Goal: Information Seeking & Learning: Check status

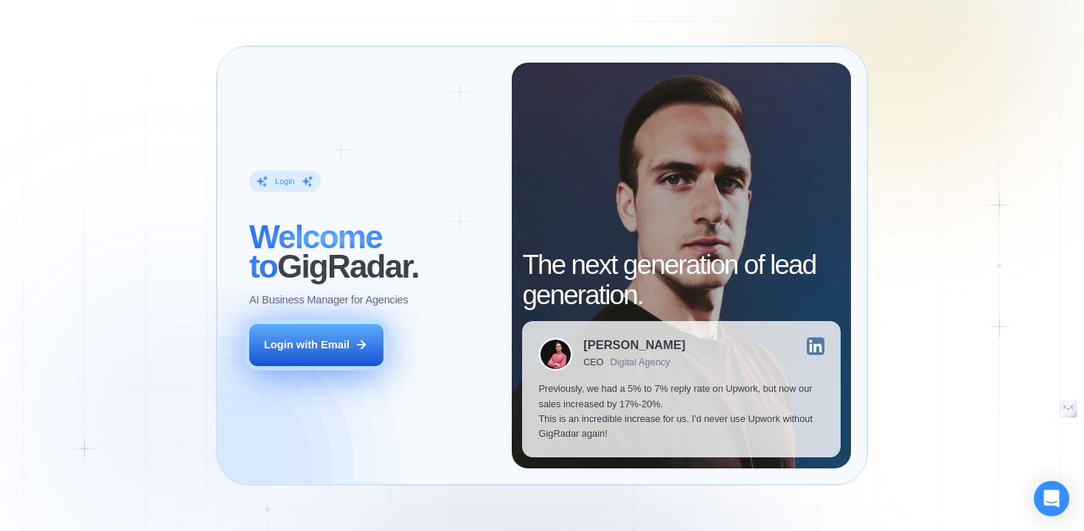
click at [301, 349] on div "Login with Email" at bounding box center [307, 345] width 86 height 15
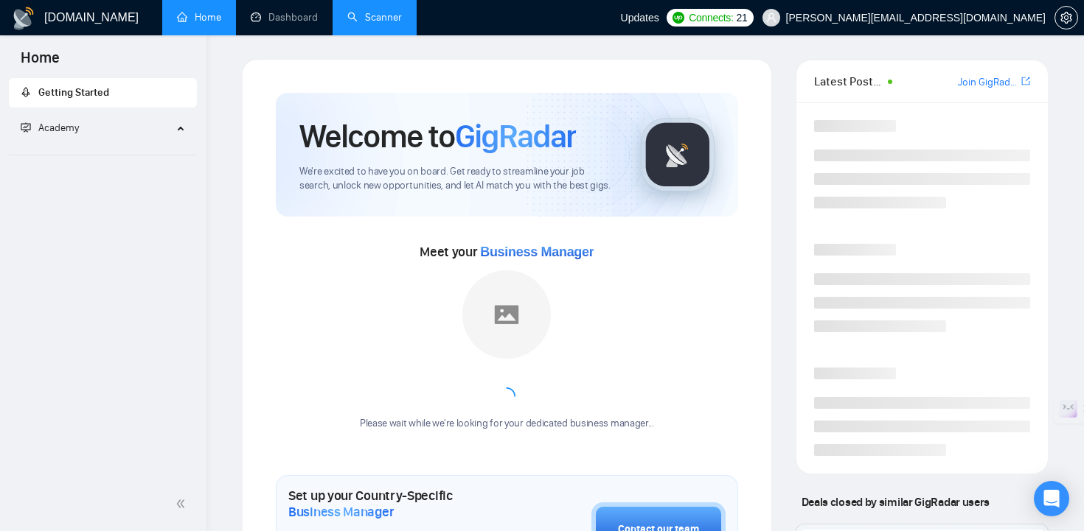
click at [383, 24] on link "Scanner" at bounding box center [374, 17] width 55 height 13
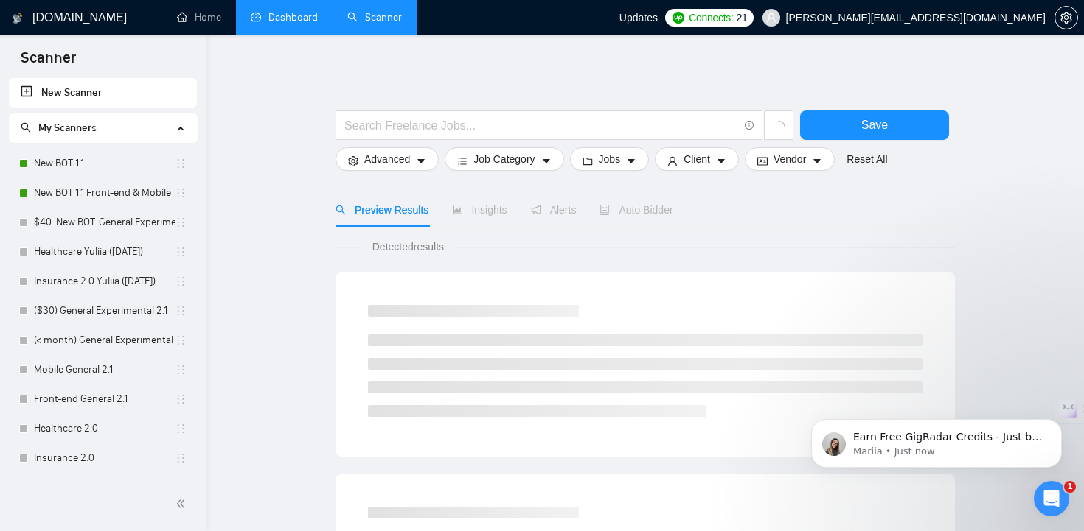
click at [279, 20] on link "Dashboard" at bounding box center [284, 17] width 67 height 13
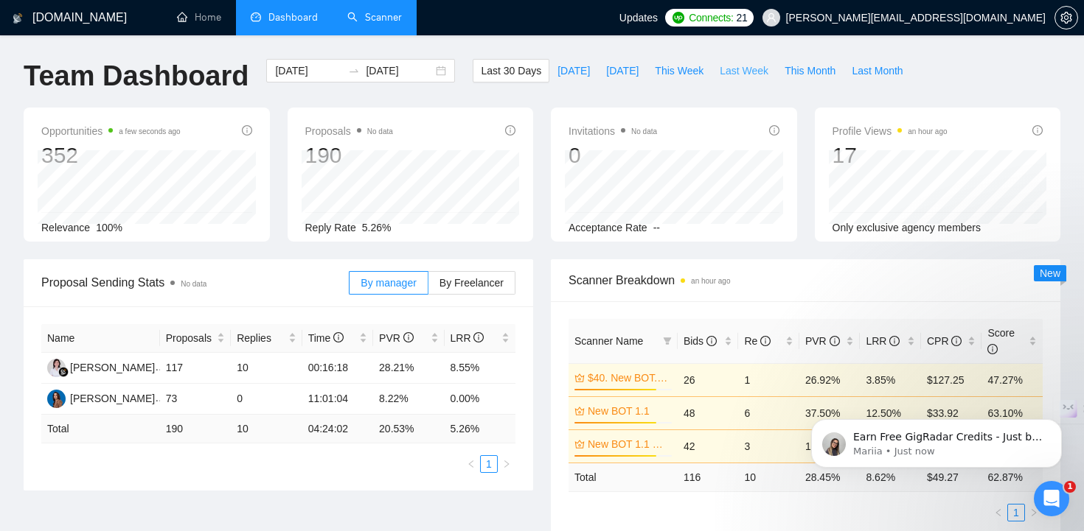
click at [750, 66] on span "Last Week" at bounding box center [743, 71] width 49 height 16
type input "[DATE]"
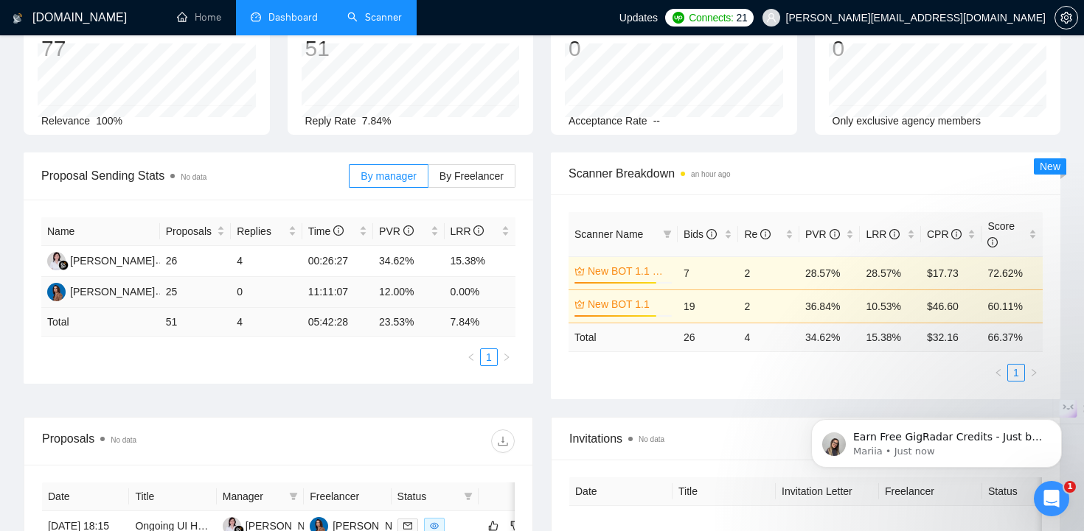
scroll to position [110, 0]
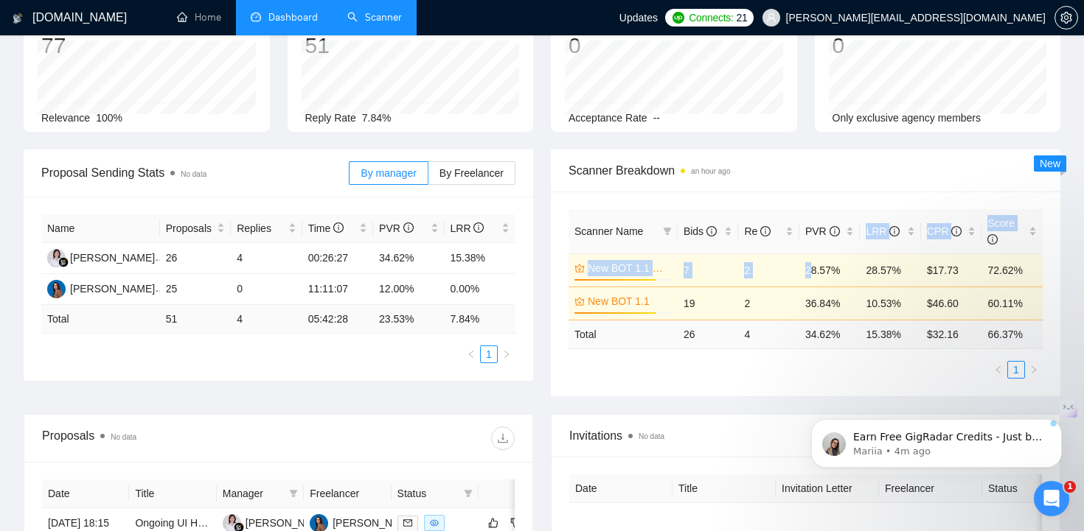
drag, startPoint x: 828, startPoint y: 234, endPoint x: 810, endPoint y: 262, distance: 33.1
click at [809, 262] on table "Scanner Name Bids Re PVR LRR CPR Score New BOT 1.1 Front-end & Mobile 84% 7 2 2…" at bounding box center [805, 279] width 474 height 140
click at [757, 376] on ul "1" at bounding box center [805, 370] width 474 height 18
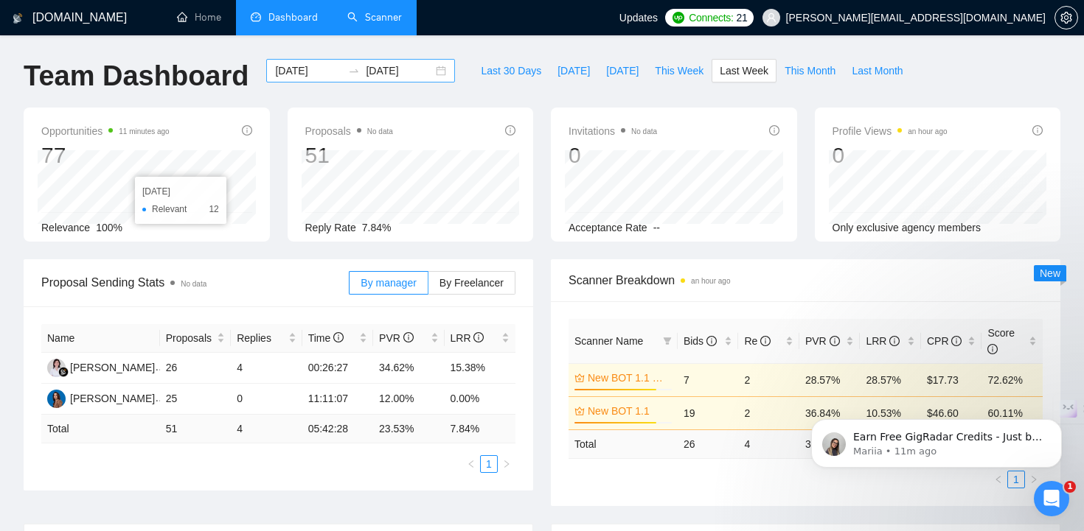
click at [325, 71] on input "[DATE]" at bounding box center [308, 71] width 67 height 16
click at [428, 73] on div "[DATE] [DATE]" at bounding box center [360, 71] width 189 height 24
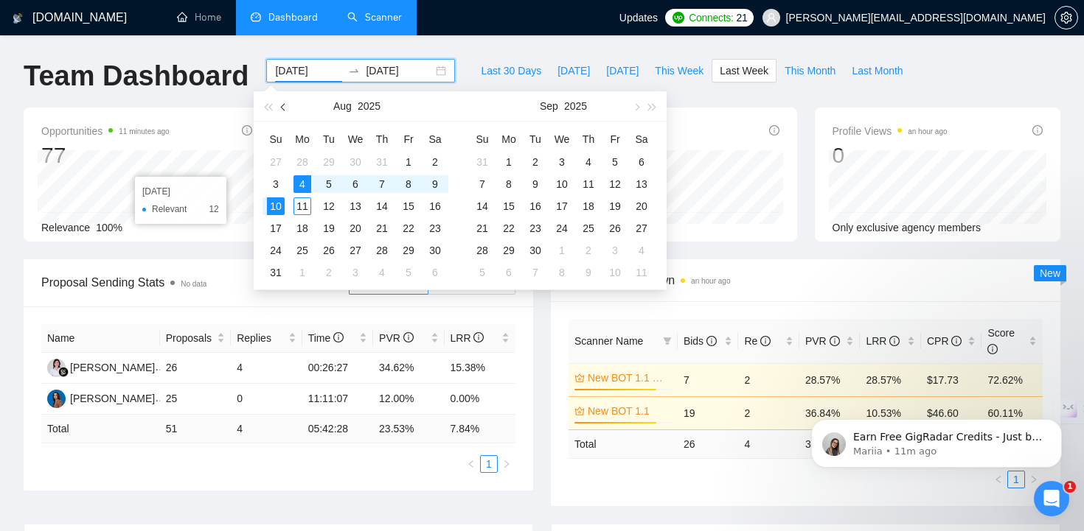
click at [284, 105] on span "button" at bounding box center [284, 106] width 7 height 7
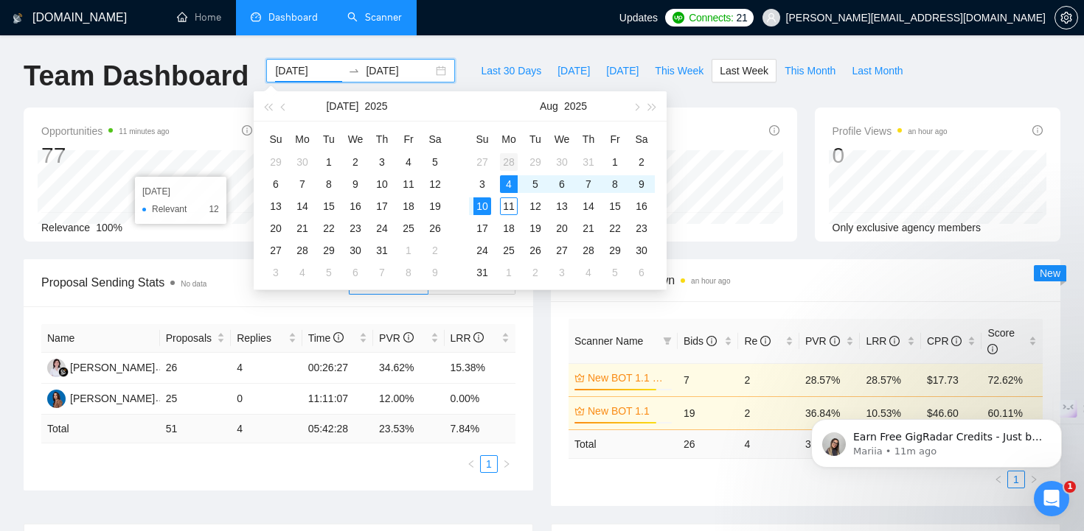
type input "[DATE]"
click at [511, 164] on div "28" at bounding box center [509, 162] width 18 height 18
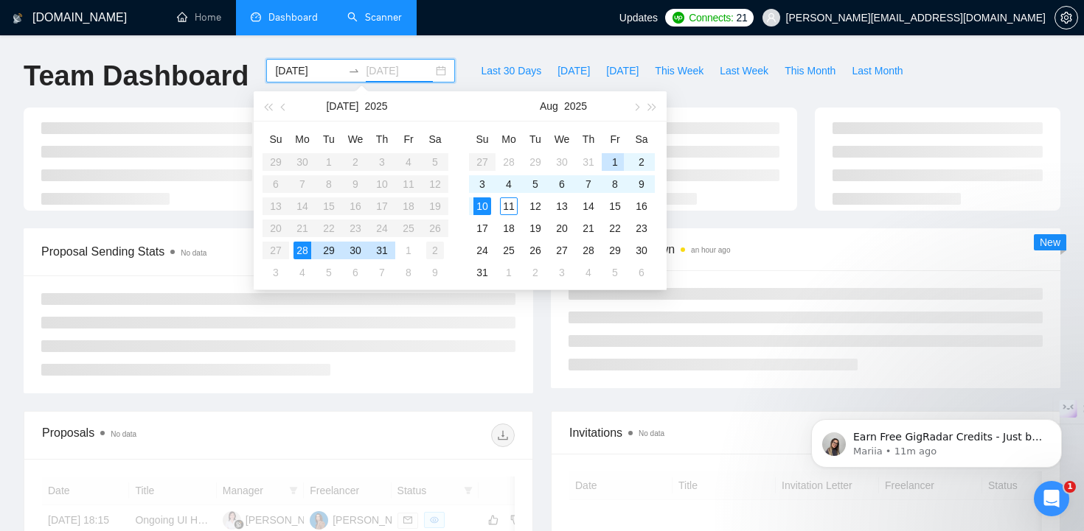
type input "[DATE]"
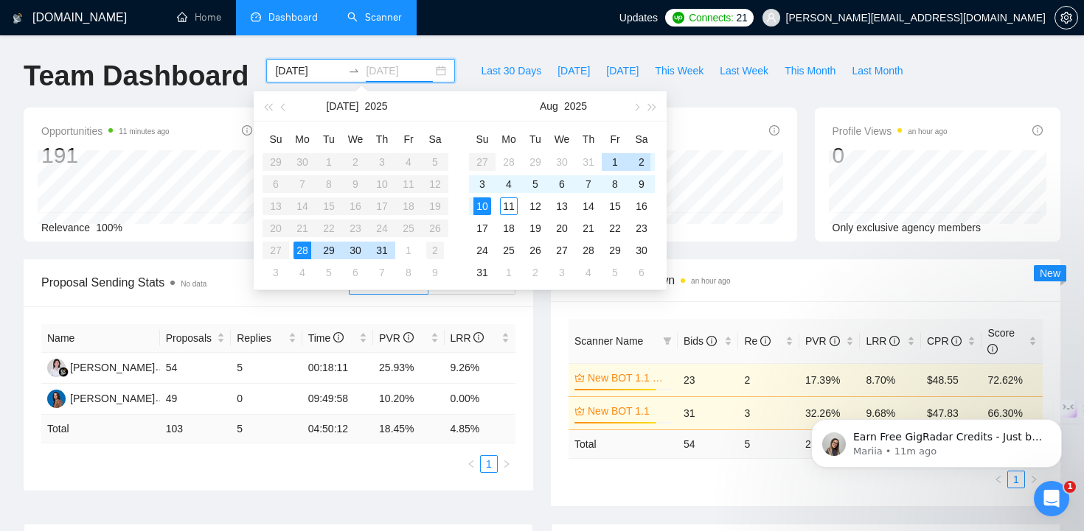
click at [436, 248] on div "2" at bounding box center [435, 251] width 18 height 18
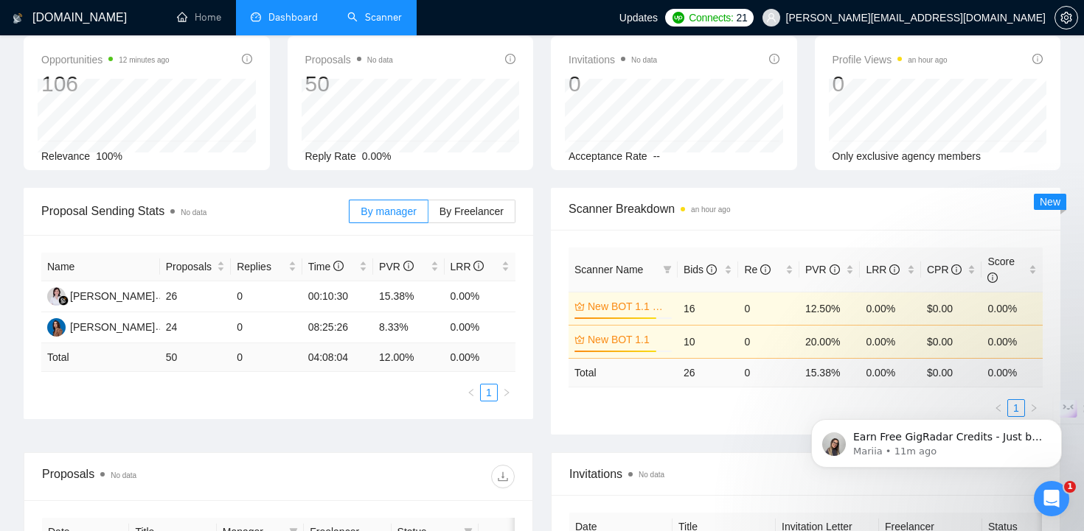
scroll to position [82, 0]
